Goal: Task Accomplishment & Management: Complete application form

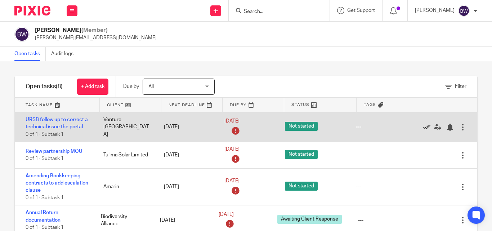
click at [423, 129] on icon at bounding box center [426, 127] width 7 height 7
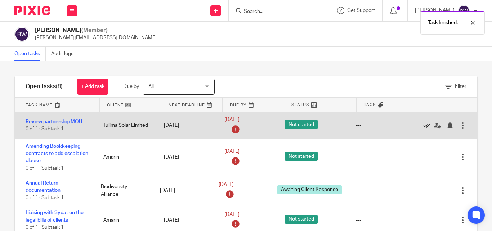
click at [423, 126] on icon at bounding box center [426, 125] width 7 height 7
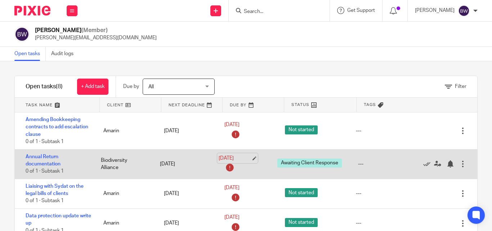
click at [222, 155] on link "12 Sep 2025" at bounding box center [235, 159] width 32 height 8
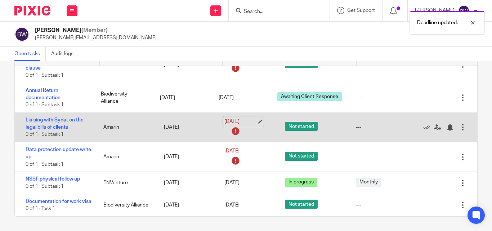
click at [244, 118] on link "12 Sep 2025" at bounding box center [241, 122] width 32 height 8
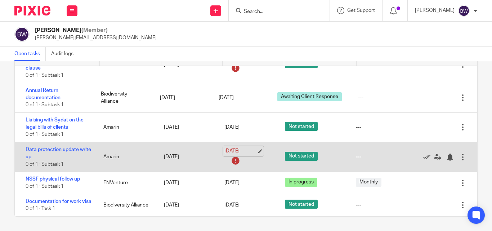
click at [241, 147] on link "12 Sep 2025" at bounding box center [241, 151] width 32 height 8
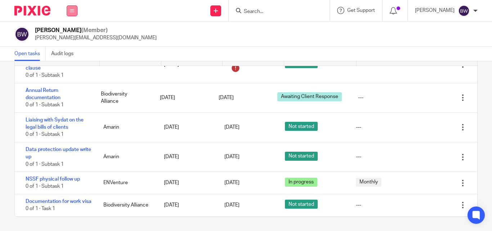
click at [74, 8] on button at bounding box center [72, 10] width 11 height 11
click at [69, 67] on link "Team" at bounding box center [68, 65] width 13 height 5
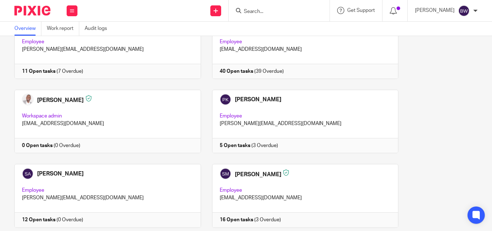
scroll to position [604, 0]
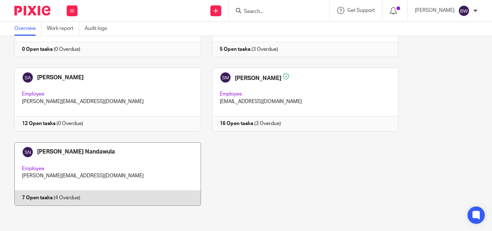
click at [138, 188] on link at bounding box center [102, 173] width 198 height 63
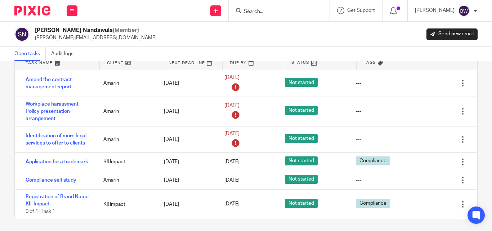
scroll to position [45, 0]
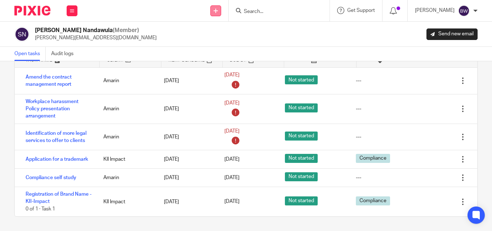
click at [218, 9] on icon at bounding box center [216, 11] width 4 height 4
click at [212, 42] on link "Create task" at bounding box center [217, 44] width 50 height 10
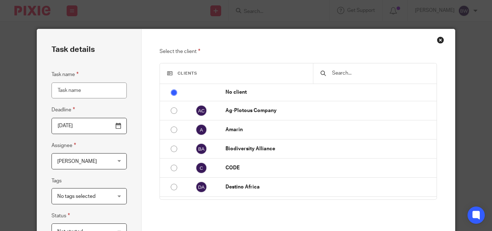
click at [66, 90] on input "Task name" at bounding box center [89, 91] width 75 height 16
type input "Follow up on the trade mark registration"
click at [350, 76] on input "text" at bounding box center [381, 73] width 98 height 8
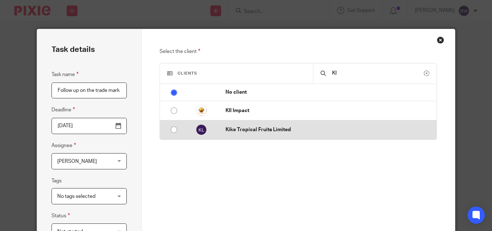
type input "KI"
click at [167, 120] on td at bounding box center [170, 129] width 21 height 19
radio input "false"
radio input "true"
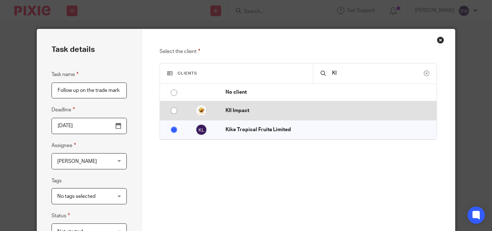
click at [170, 113] on input "radio" at bounding box center [174, 111] width 14 height 14
radio input "false"
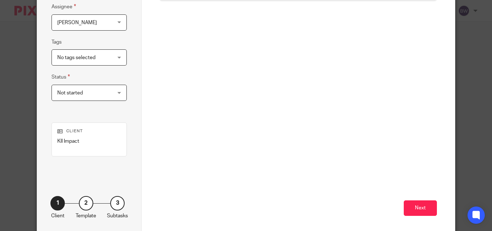
scroll to position [171, 0]
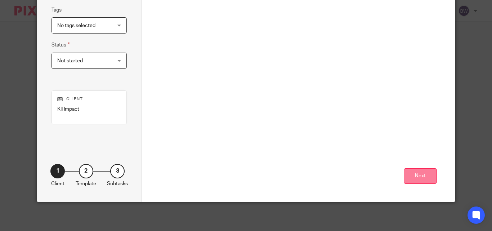
click at [421, 170] on button "Next" at bounding box center [420, 175] width 33 height 15
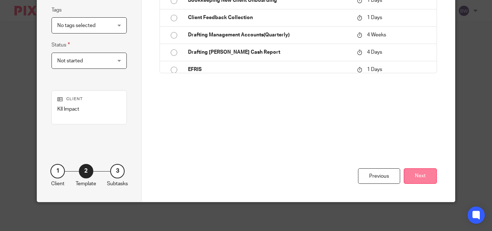
click at [429, 183] on button "Next" at bounding box center [420, 175] width 33 height 15
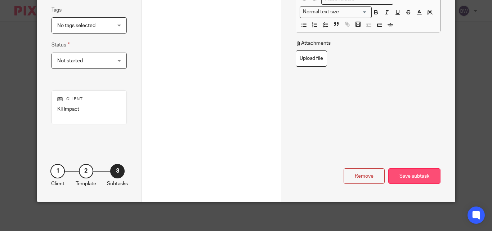
click at [418, 177] on div "Save subtask" at bounding box center [414, 175] width 52 height 15
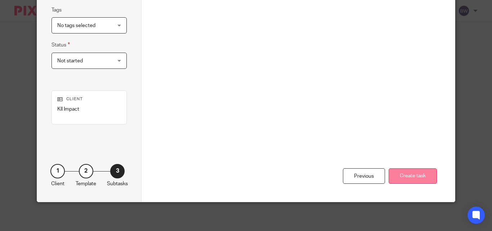
click at [417, 183] on div "Previous Create task" at bounding box center [298, 138] width 277 height 128
click at [417, 181] on button "Create task" at bounding box center [413, 175] width 48 height 15
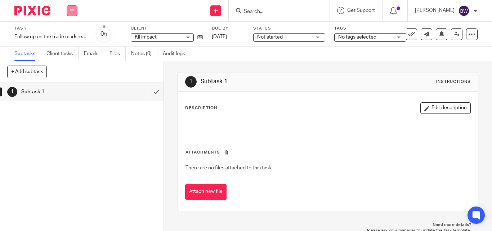
click at [73, 10] on icon at bounding box center [72, 11] width 4 height 4
click at [68, 63] on link "Team" at bounding box center [68, 65] width 12 height 5
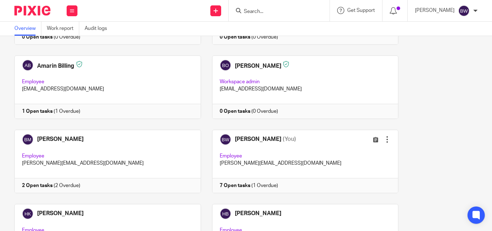
scroll to position [104, 0]
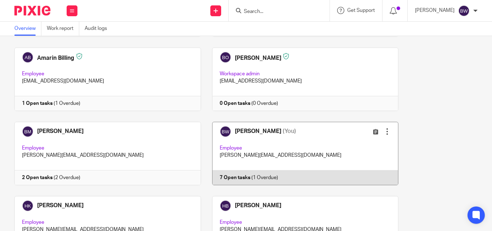
click at [291, 143] on link at bounding box center [300, 153] width 198 height 63
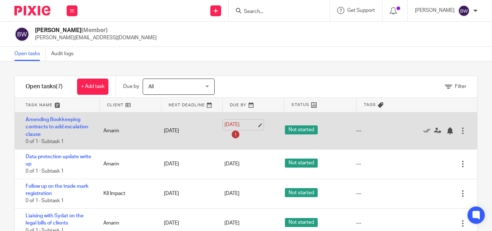
click at [233, 123] on link "[DATE]" at bounding box center [241, 125] width 32 height 8
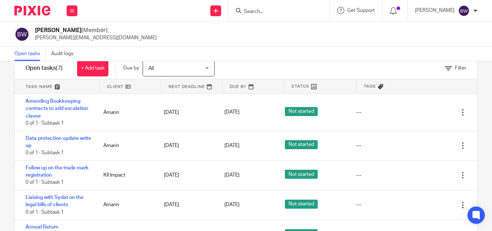
scroll to position [16, 0]
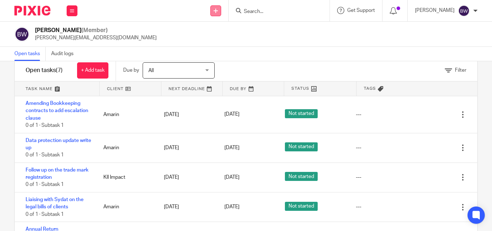
click at [217, 8] on link at bounding box center [215, 10] width 11 height 11
click at [208, 44] on link "Create task" at bounding box center [217, 44] width 50 height 10
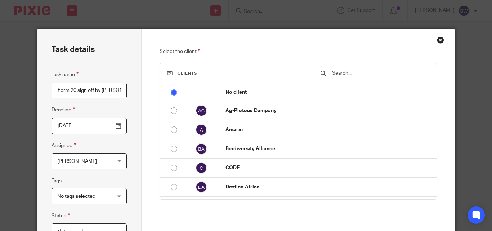
type input "Form 20 sign off by [PERSON_NAME]"
click at [358, 77] on input "text" at bounding box center [381, 73] width 98 height 8
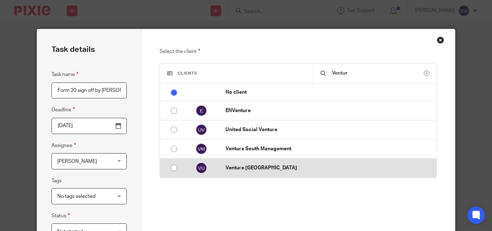
type input "Ventur"
click at [174, 168] on input "radio" at bounding box center [174, 168] width 14 height 14
radio input "false"
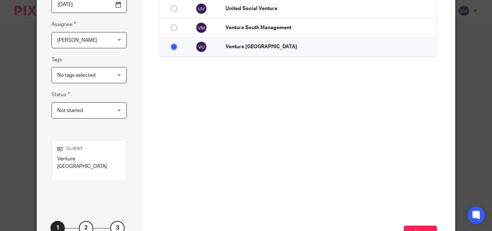
scroll to position [122, 0]
click at [412, 225] on button "Next" at bounding box center [420, 232] width 33 height 15
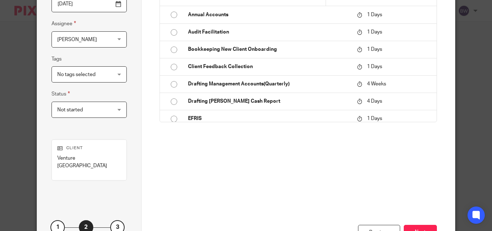
click at [413, 225] on button "Next" at bounding box center [420, 232] width 33 height 15
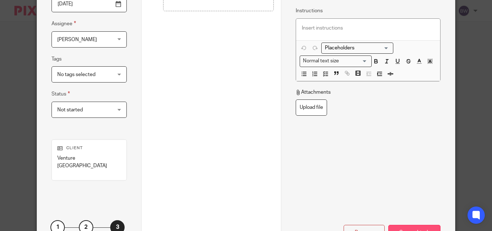
click at [428, 225] on div "Save subtask" at bounding box center [414, 232] width 52 height 15
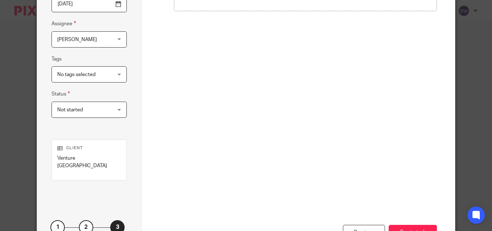
click at [428, 225] on button "Create task" at bounding box center [413, 232] width 48 height 15
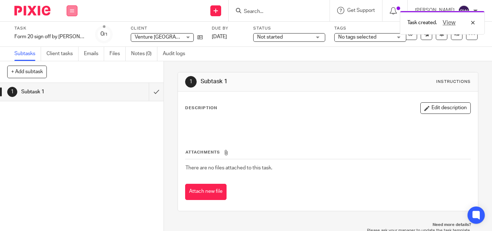
click at [75, 9] on button at bounding box center [72, 10] width 11 height 11
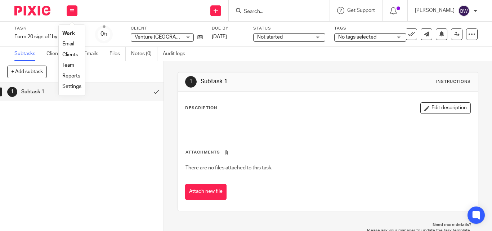
click at [73, 63] on link "Team" at bounding box center [68, 65] width 12 height 5
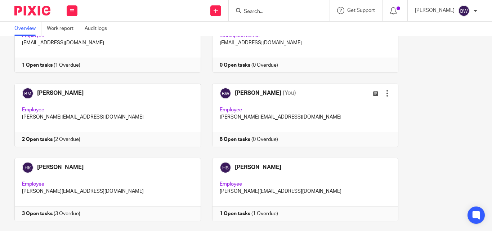
scroll to position [150, 0]
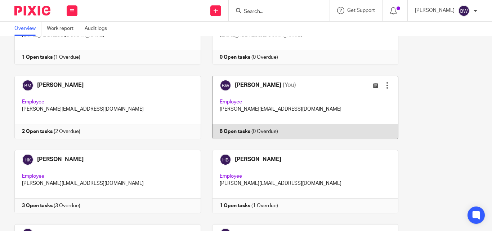
click at [319, 98] on link at bounding box center [300, 107] width 198 height 63
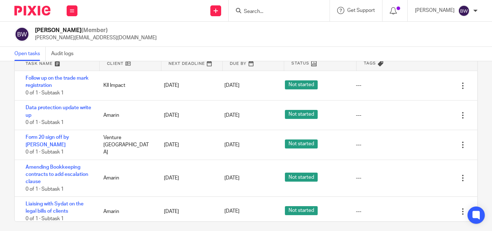
scroll to position [41, 0]
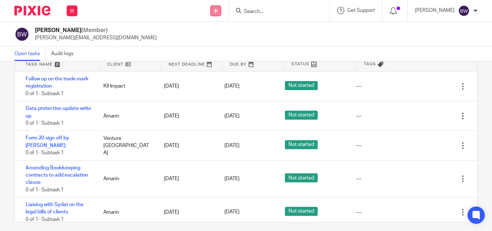
click at [216, 9] on icon at bounding box center [216, 11] width 4 height 4
click at [212, 44] on link "Create task" at bounding box center [217, 44] width 50 height 10
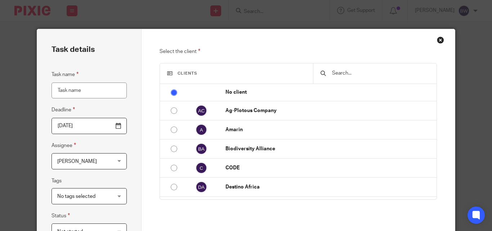
click at [71, 88] on input "Task name" at bounding box center [89, 91] width 75 height 16
type input "Compliance follow up with UMRA"
click at [344, 74] on input "text" at bounding box center [381, 73] width 98 height 8
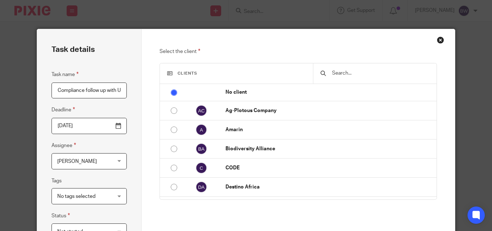
click at [344, 74] on input "text" at bounding box center [381, 73] width 98 height 8
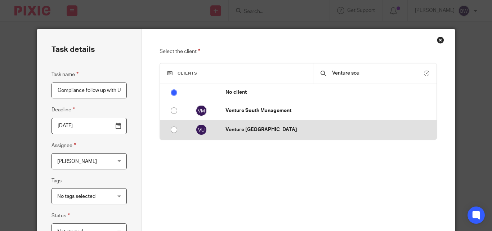
type input "Venture sou"
click at [172, 127] on input "radio" at bounding box center [174, 130] width 14 height 14
radio input "false"
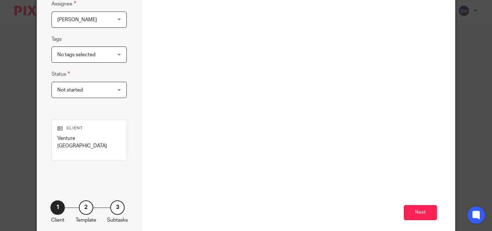
scroll to position [150, 0]
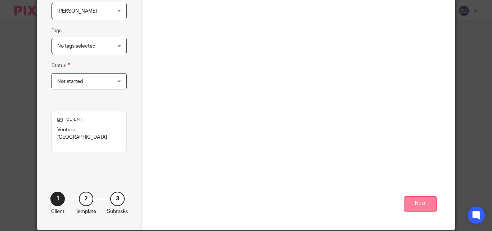
click at [419, 196] on button "Next" at bounding box center [420, 203] width 33 height 15
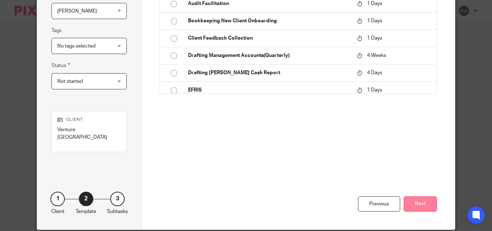
click at [422, 200] on button "Next" at bounding box center [420, 203] width 33 height 15
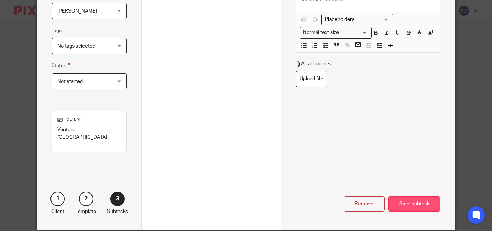
click at [422, 197] on div "Save subtask" at bounding box center [414, 203] width 52 height 15
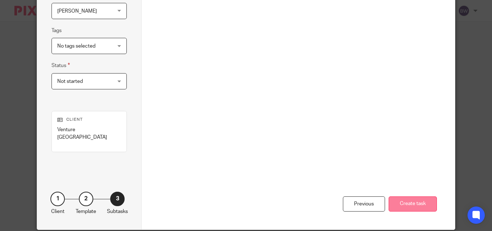
click at [422, 196] on button "Create task" at bounding box center [413, 203] width 48 height 15
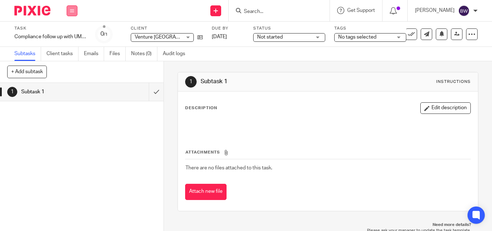
click at [70, 9] on icon at bounding box center [72, 11] width 4 height 4
click at [68, 64] on link "Team" at bounding box center [68, 65] width 12 height 5
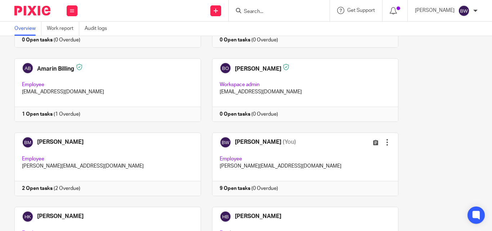
scroll to position [103, 0]
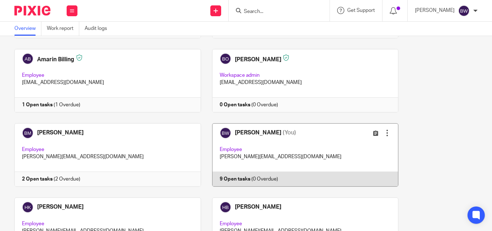
click at [328, 139] on link at bounding box center [300, 154] width 198 height 63
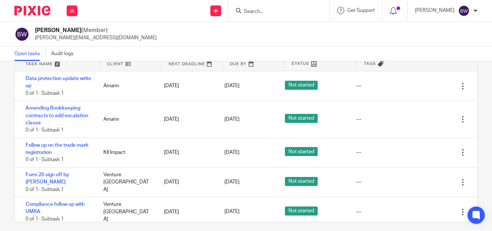
scroll to position [46, 0]
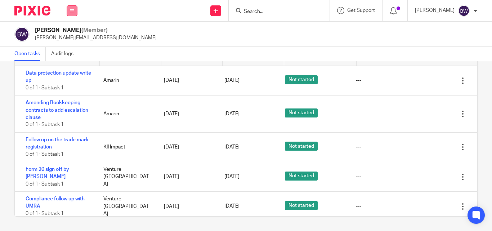
click at [72, 12] on icon at bounding box center [72, 11] width 4 height 4
click at [91, 55] on div "Open tasks Audit logs" at bounding box center [46, 54] width 92 height 14
click at [62, 55] on link "Audit logs" at bounding box center [65, 54] width 28 height 14
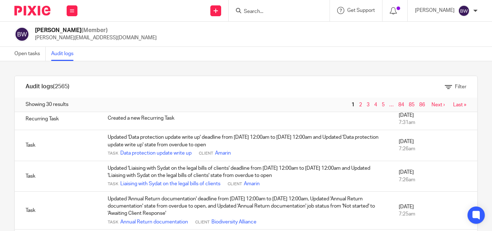
scroll to position [239, 0]
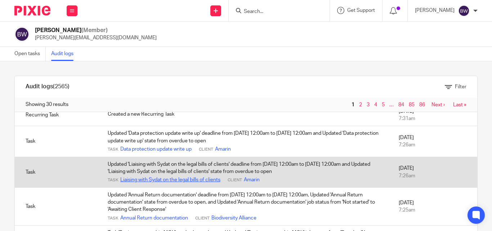
click at [168, 178] on link "Liaising with Sydat on the legal bills of clients" at bounding box center [170, 179] width 100 height 7
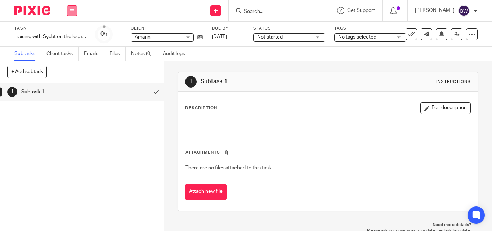
click at [76, 12] on button at bounding box center [72, 10] width 11 height 11
click at [68, 65] on link "Team" at bounding box center [68, 65] width 12 height 5
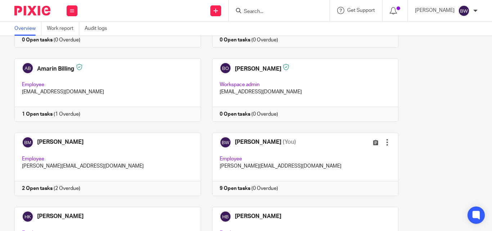
scroll to position [101, 0]
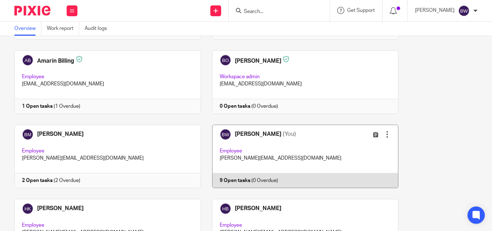
click at [302, 166] on link at bounding box center [300, 156] width 198 height 63
